Goal: Information Seeking & Learning: Learn about a topic

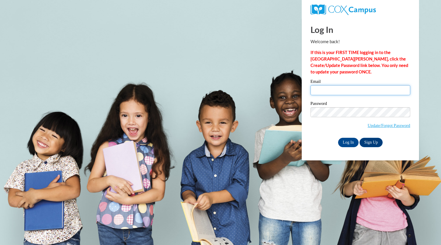
click at [348, 93] on input "Email" at bounding box center [360, 90] width 100 height 10
type input "katyhusca.tedford@barrow.k12.ga.us"
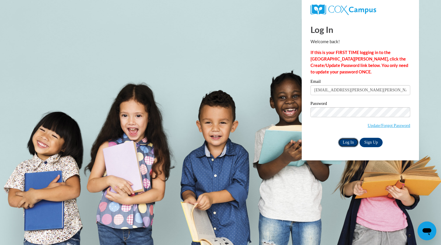
click at [346, 145] on input "Log In" at bounding box center [348, 142] width 21 height 9
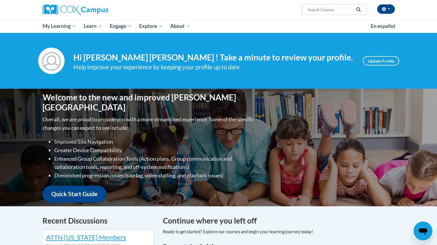
click at [263, 9] on div "Katyhusca Tedford (America/New_York UTC-04:00) My Profile Inbox My Transcripts …" at bounding box center [278, 7] width 240 height 15
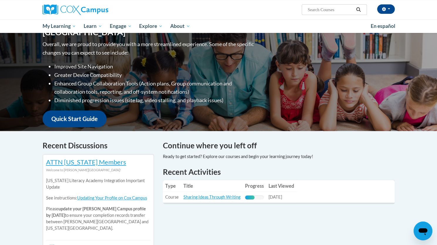
scroll to position [77, 0]
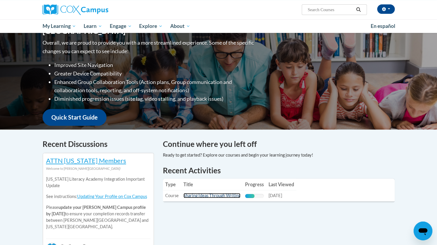
click at [213, 196] on link "Sharing Ideas Through Writing" at bounding box center [211, 195] width 57 height 5
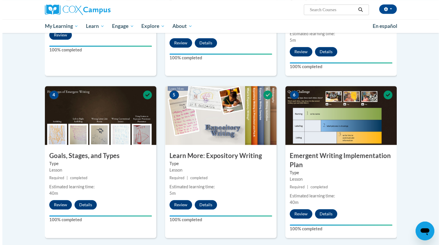
scroll to position [229, 0]
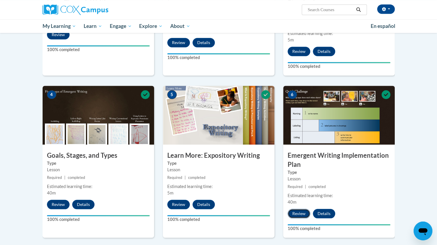
click at [303, 208] on button "Review" at bounding box center [298, 212] width 23 height 9
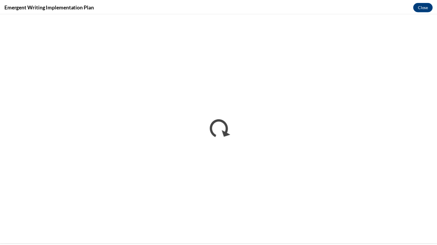
scroll to position [0, 0]
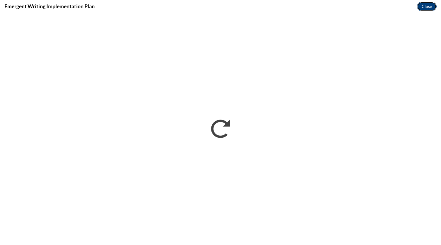
click at [425, 6] on button "Close" at bounding box center [427, 6] width 20 height 9
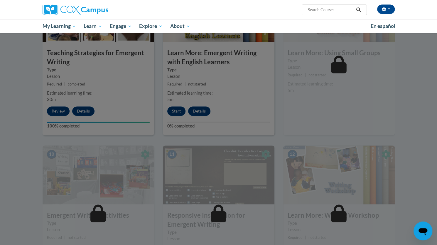
scroll to position [500, 0]
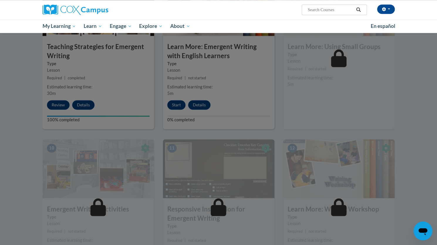
click at [181, 95] on div at bounding box center [218, 122] width 437 height 245
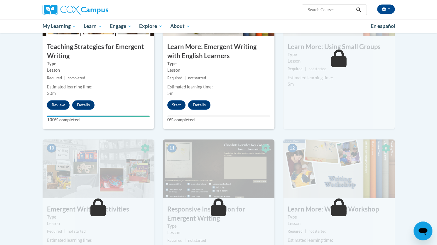
click at [174, 90] on div "8 Learn More: Emergent Writing with English Learners Type Lesson Required | not…" at bounding box center [218, 53] width 111 height 152
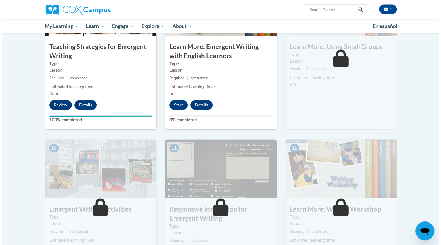
scroll to position [461, 0]
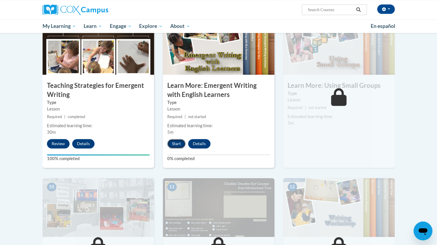
click at [177, 139] on button "Start" at bounding box center [176, 143] width 18 height 9
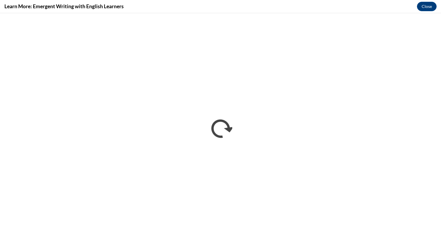
scroll to position [0, 0]
